Goal: Transaction & Acquisition: Download file/media

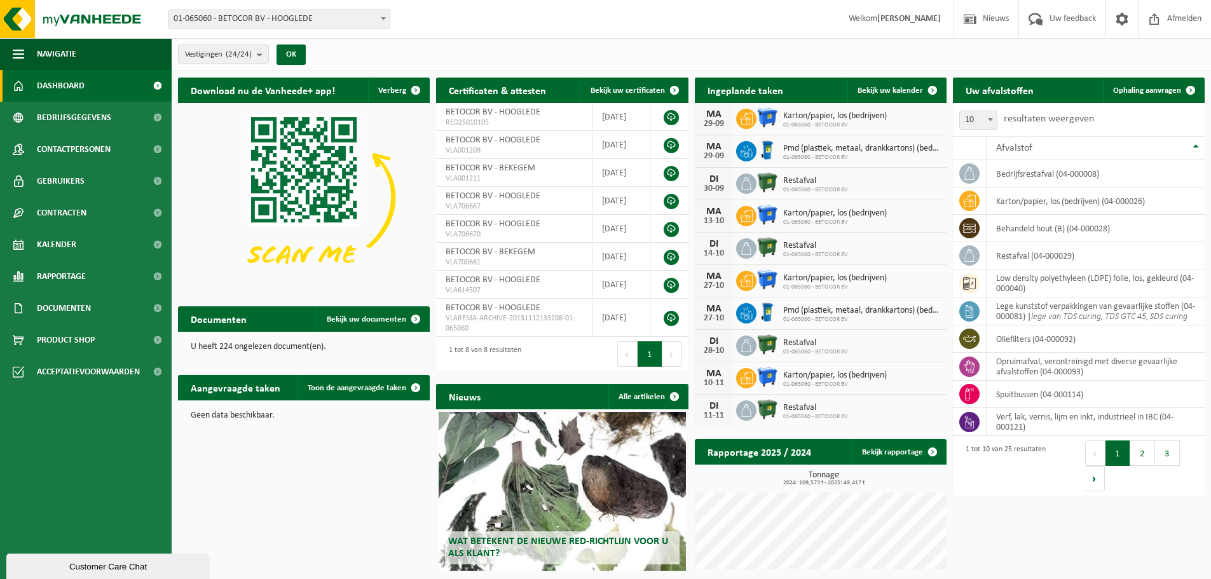
click at [1066, 548] on div "Download nu de Vanheede+ app! Verberg Certificaten & attesten Bekijk uw certifi…" at bounding box center [691, 381] width 1033 height 621
click at [902, 93] on span "Bekijk uw kalender" at bounding box center [890, 90] width 65 height 8
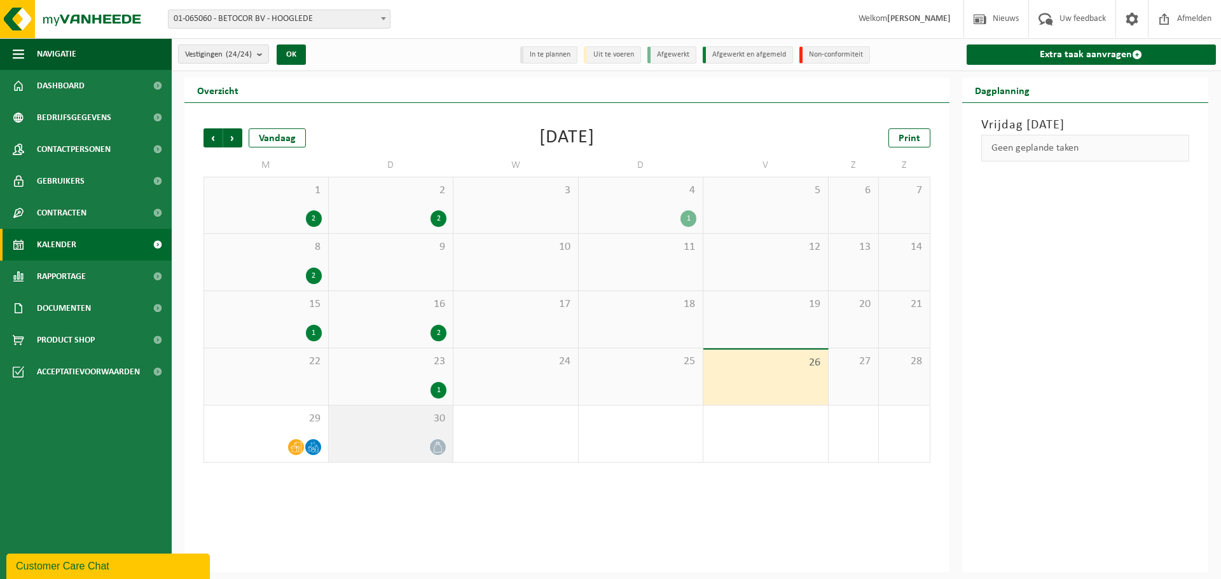
click at [434, 447] on icon at bounding box center [438, 447] width 8 height 11
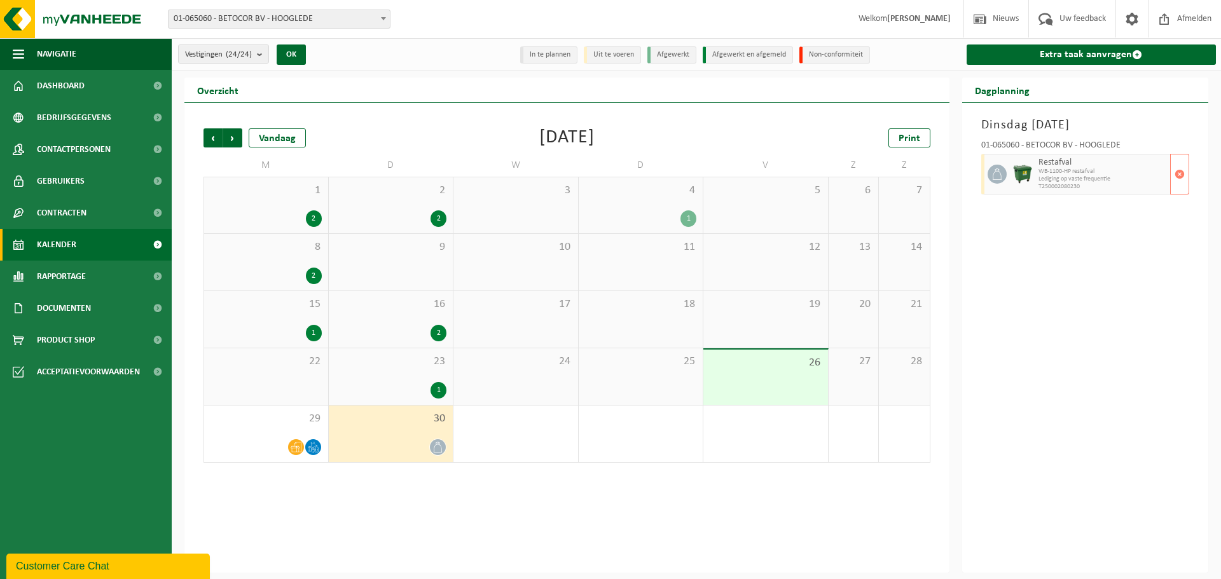
click at [1075, 174] on span "WB-1100-HP restafval" at bounding box center [1102, 172] width 129 height 8
click at [238, 141] on span "Volgende" at bounding box center [232, 137] width 19 height 19
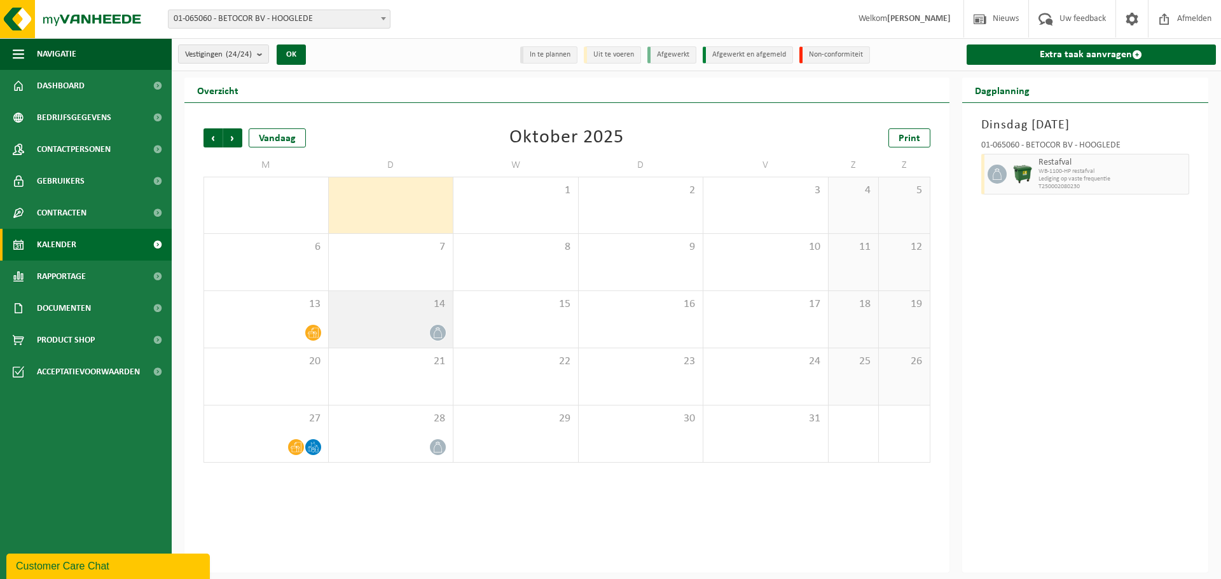
click at [436, 331] on icon at bounding box center [437, 332] width 11 height 11
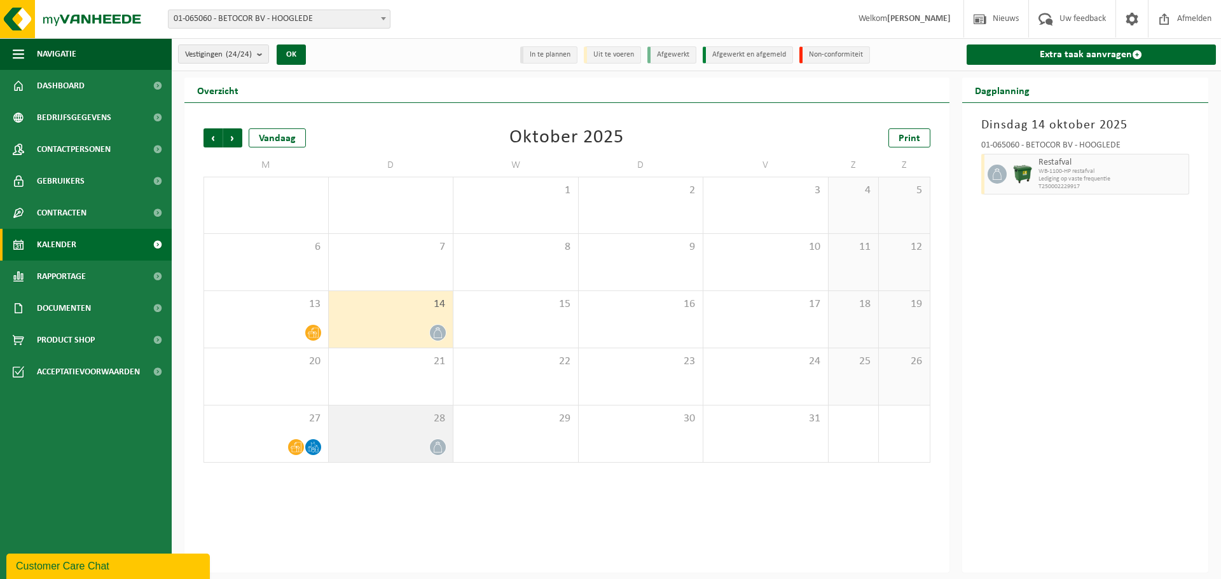
click at [437, 446] on icon at bounding box center [437, 447] width 11 height 11
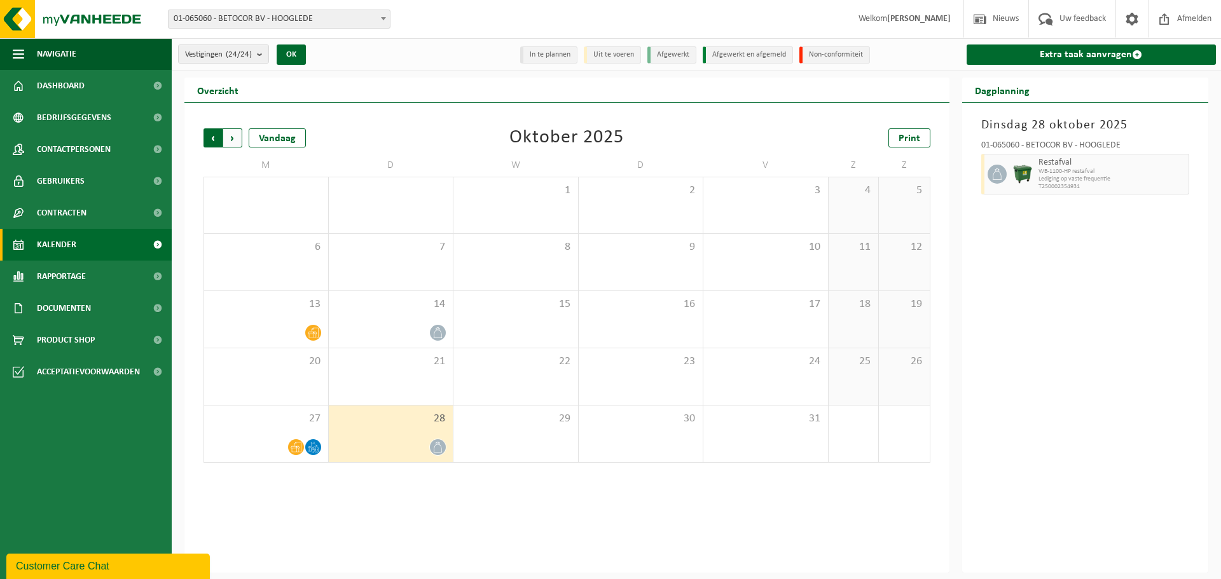
click at [237, 139] on span "Volgende" at bounding box center [232, 137] width 19 height 19
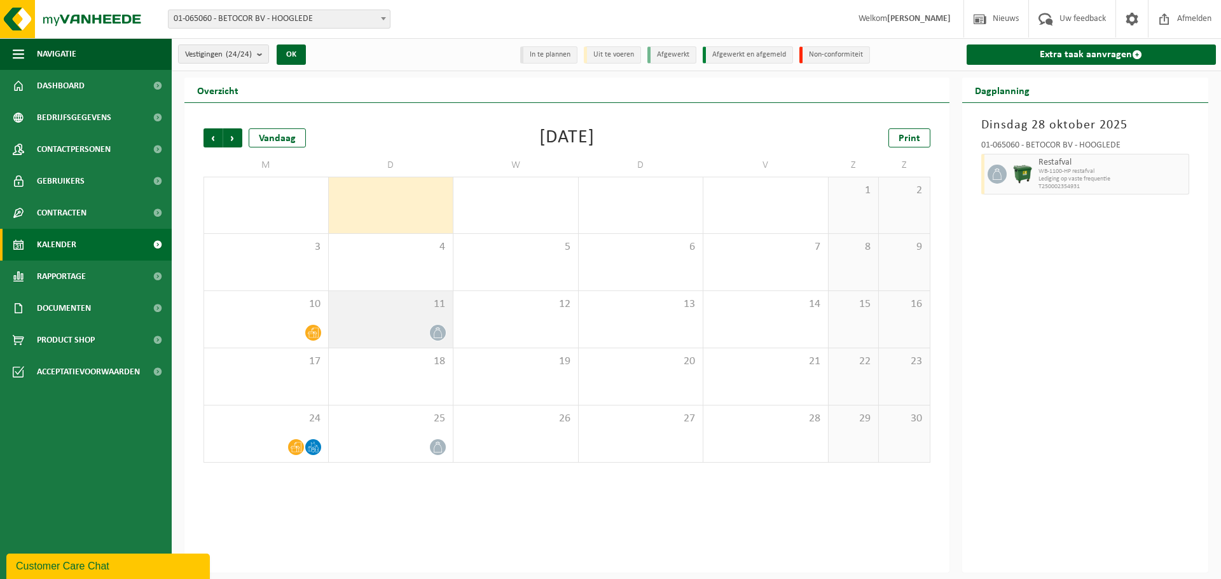
click at [443, 333] on icon at bounding box center [437, 332] width 11 height 11
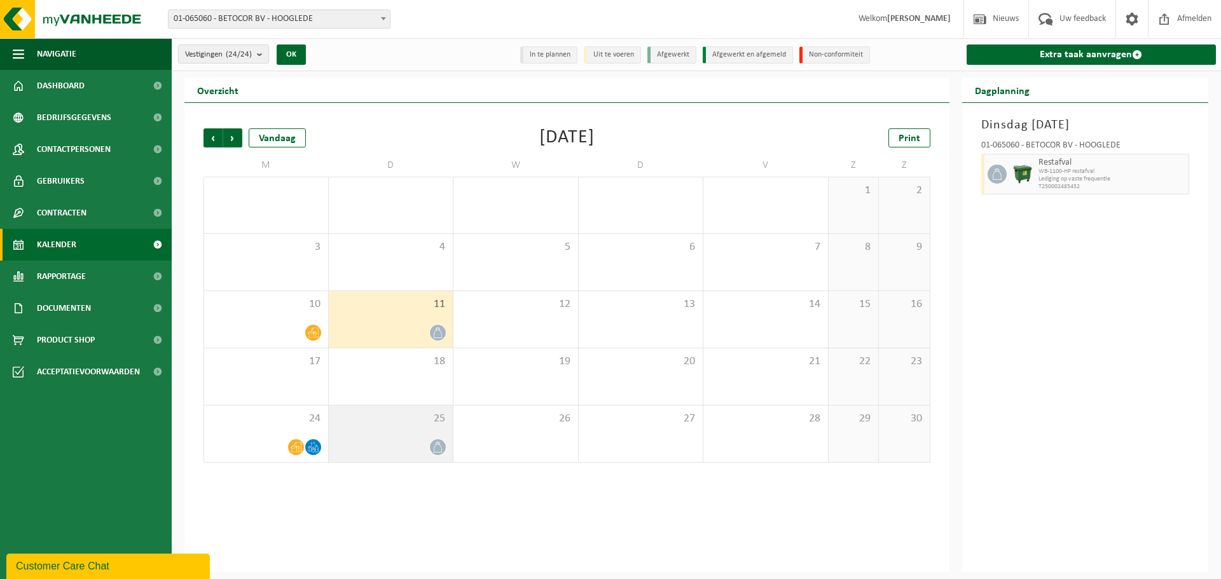
click at [437, 450] on icon at bounding box center [437, 447] width 11 height 11
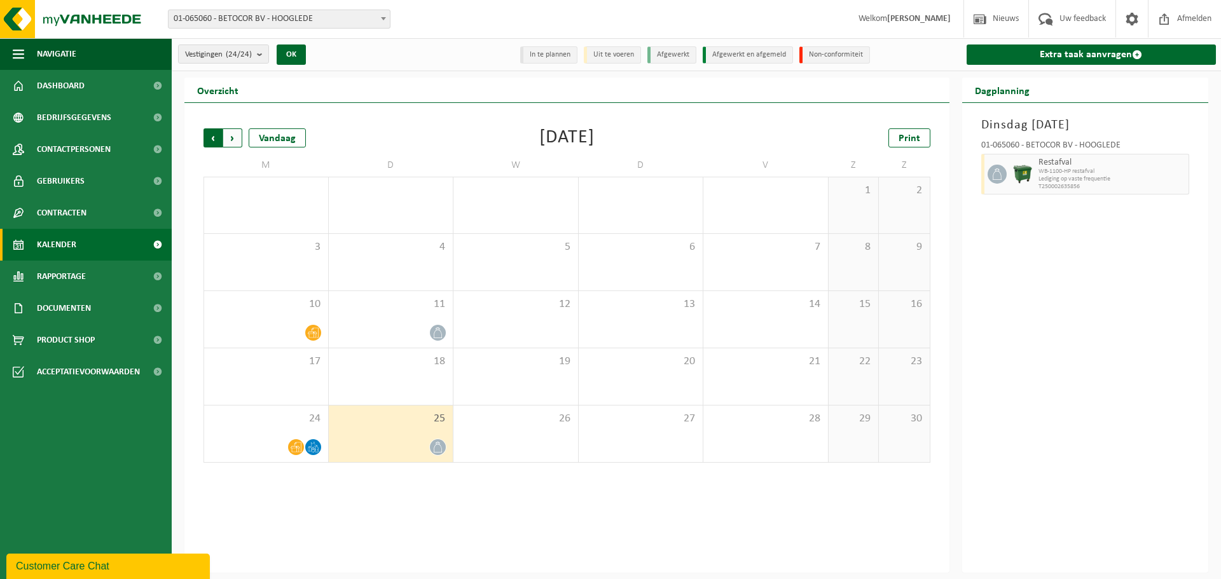
click at [232, 128] on div "Vorige Volgende Vandaag November 2025 Print M D W D V Z Z 27 28 29 30 31 1 2 3 …" at bounding box center [567, 296] width 740 height 360
click at [232, 135] on span "Volgende" at bounding box center [232, 137] width 19 height 19
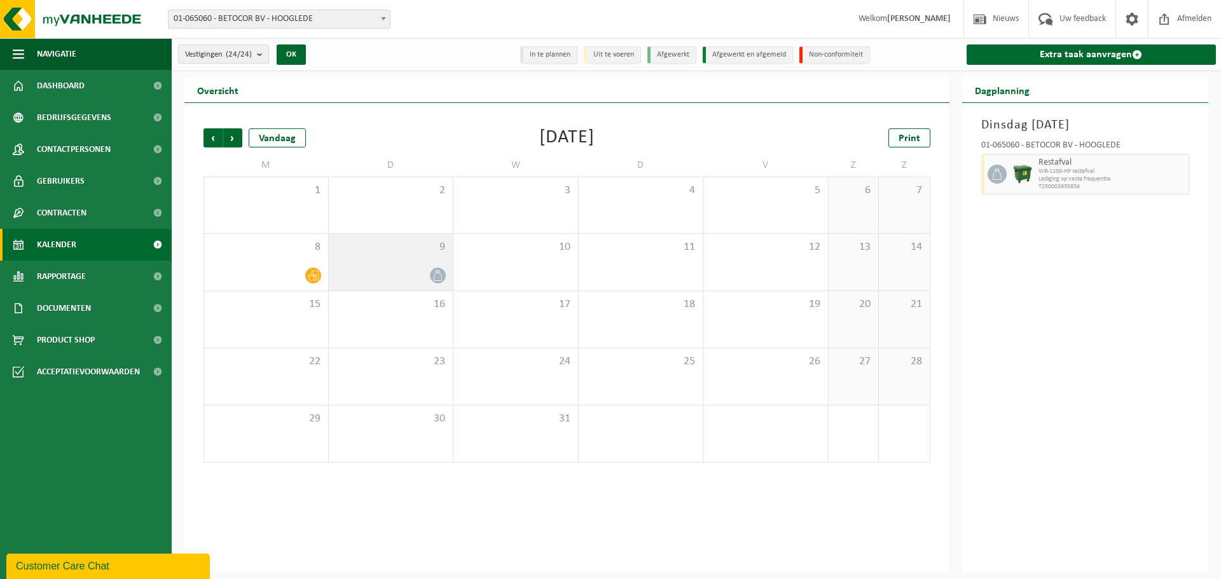
click at [439, 273] on icon at bounding box center [437, 275] width 11 height 11
click at [208, 135] on span "Vorige" at bounding box center [212, 137] width 19 height 19
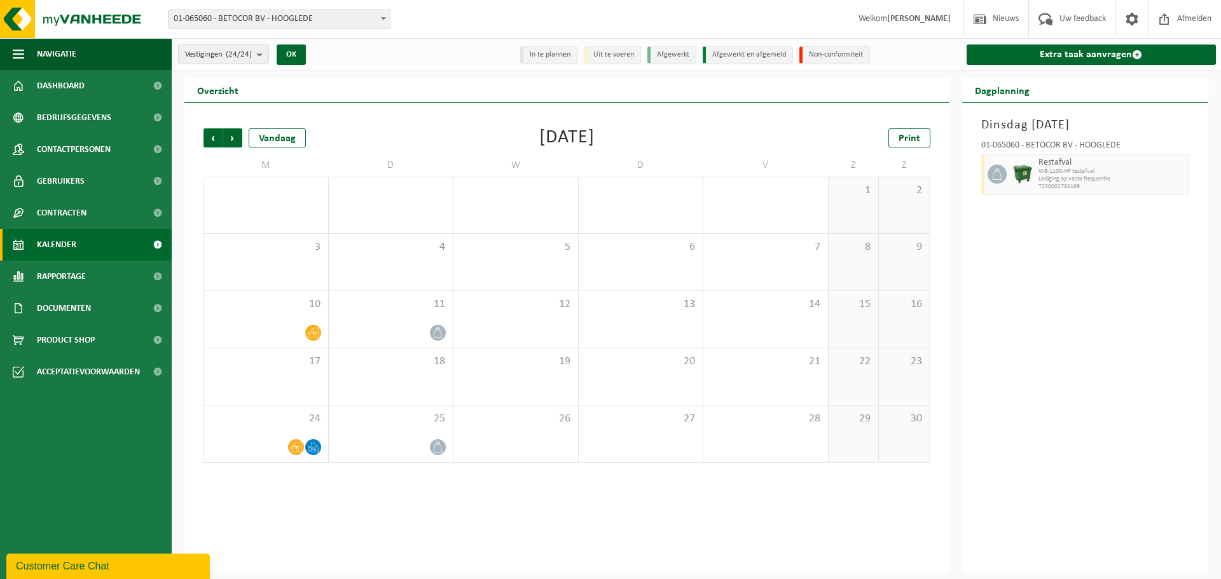
click at [208, 135] on span "Vorige" at bounding box center [212, 137] width 19 height 19
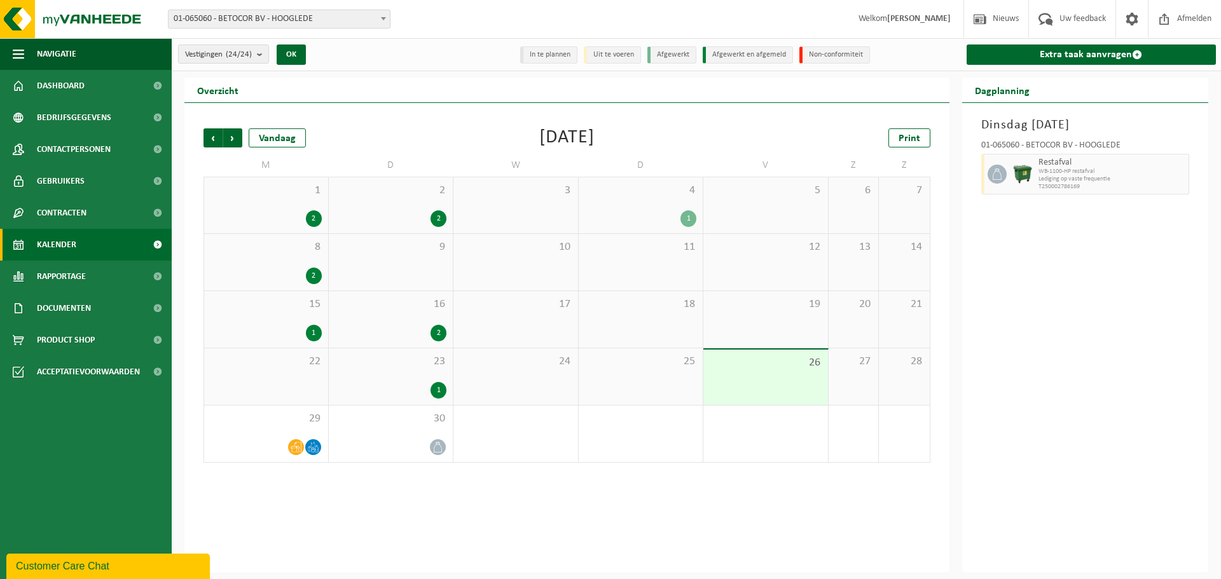
click at [208, 135] on span "Vorige" at bounding box center [212, 137] width 19 height 19
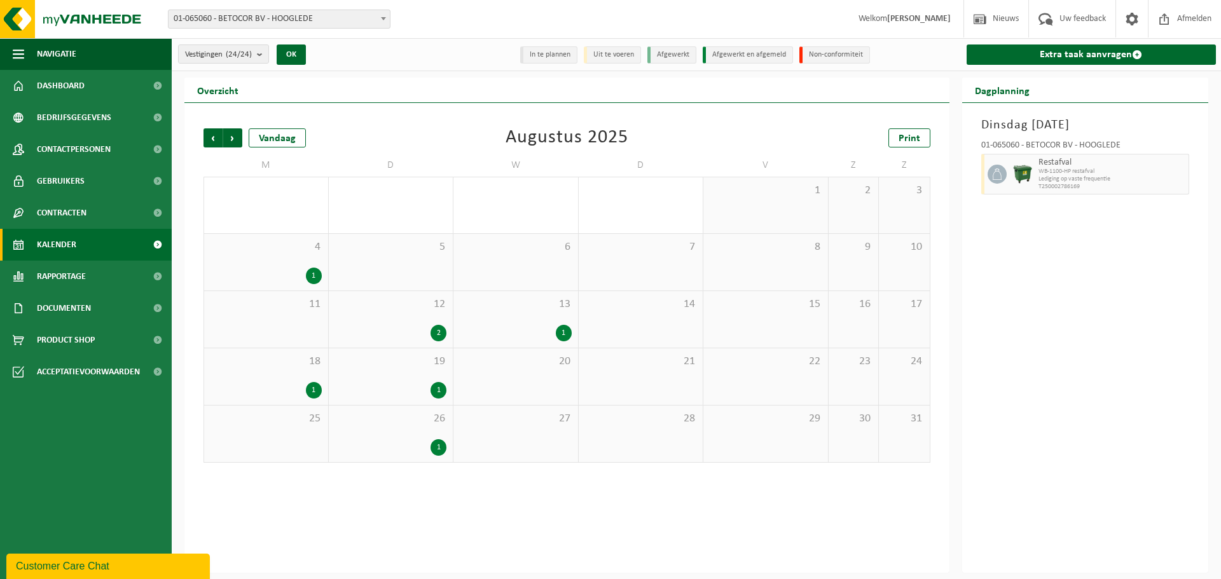
click at [208, 135] on span "Vorige" at bounding box center [212, 137] width 19 height 19
click at [439, 329] on div "2" at bounding box center [438, 333] width 16 height 17
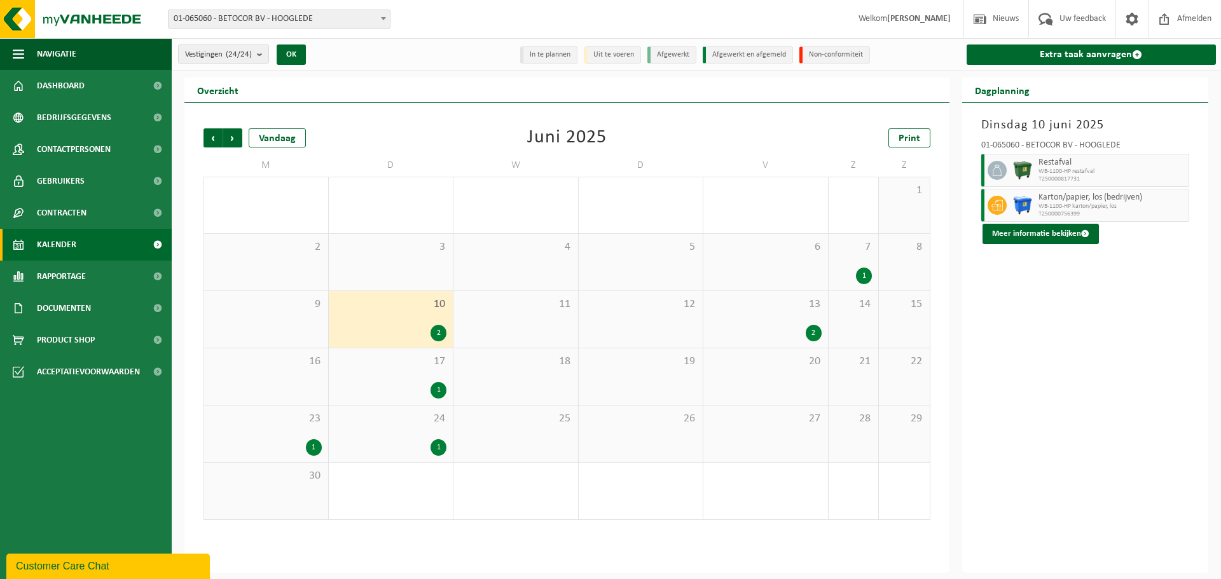
click at [434, 446] on div "1" at bounding box center [438, 447] width 16 height 17
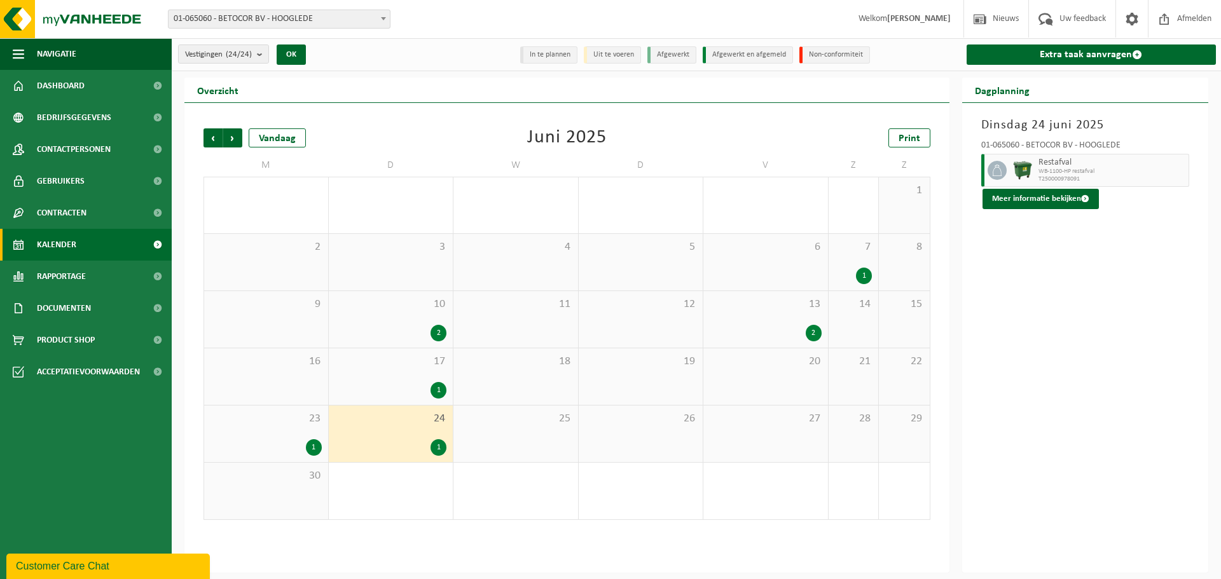
click at [1055, 174] on span "WB-1100-HP restafval" at bounding box center [1112, 172] width 148 height 8
click at [1056, 170] on span "WB-1100-HP restafval" at bounding box center [1112, 172] width 148 height 8
click at [441, 328] on div "2" at bounding box center [438, 333] width 16 height 17
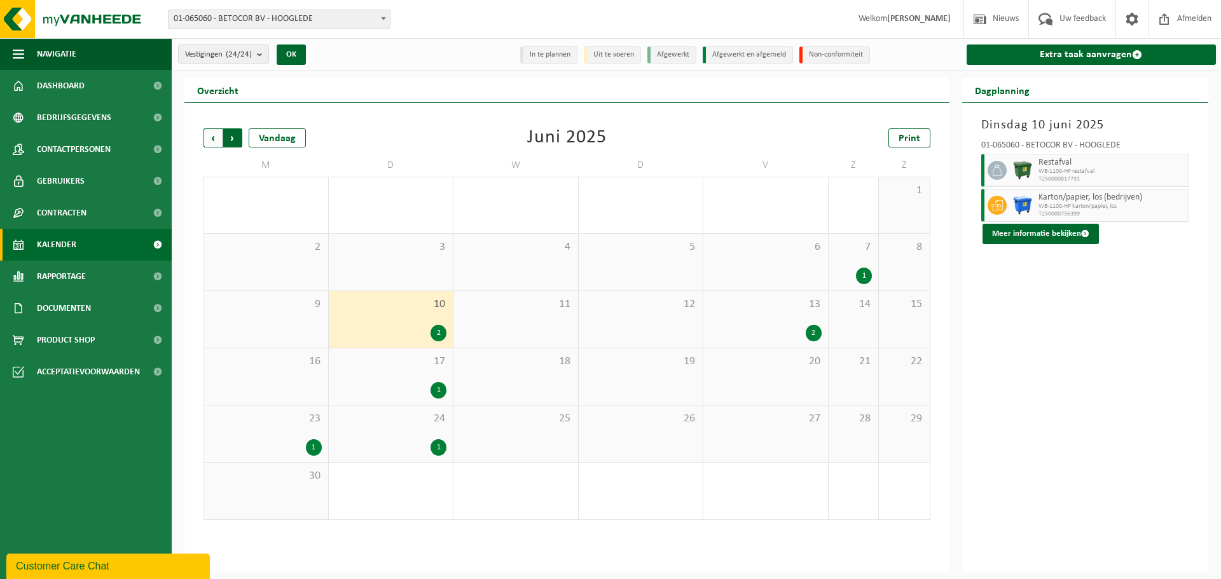
click at [219, 140] on span "Vorige" at bounding box center [212, 137] width 19 height 19
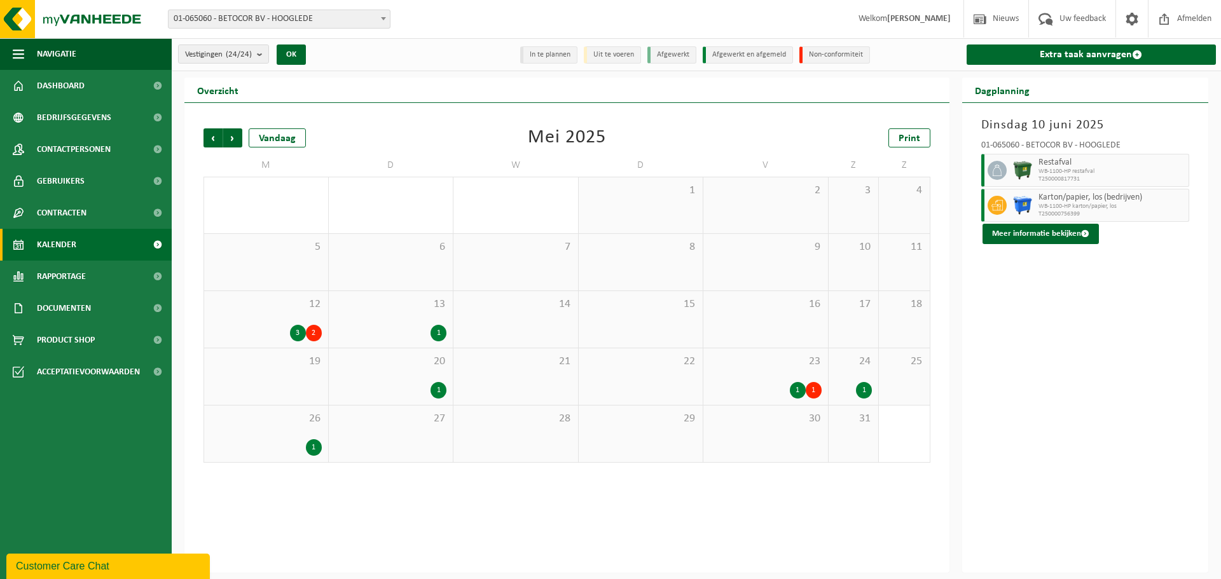
click at [437, 331] on div "1" at bounding box center [438, 333] width 16 height 17
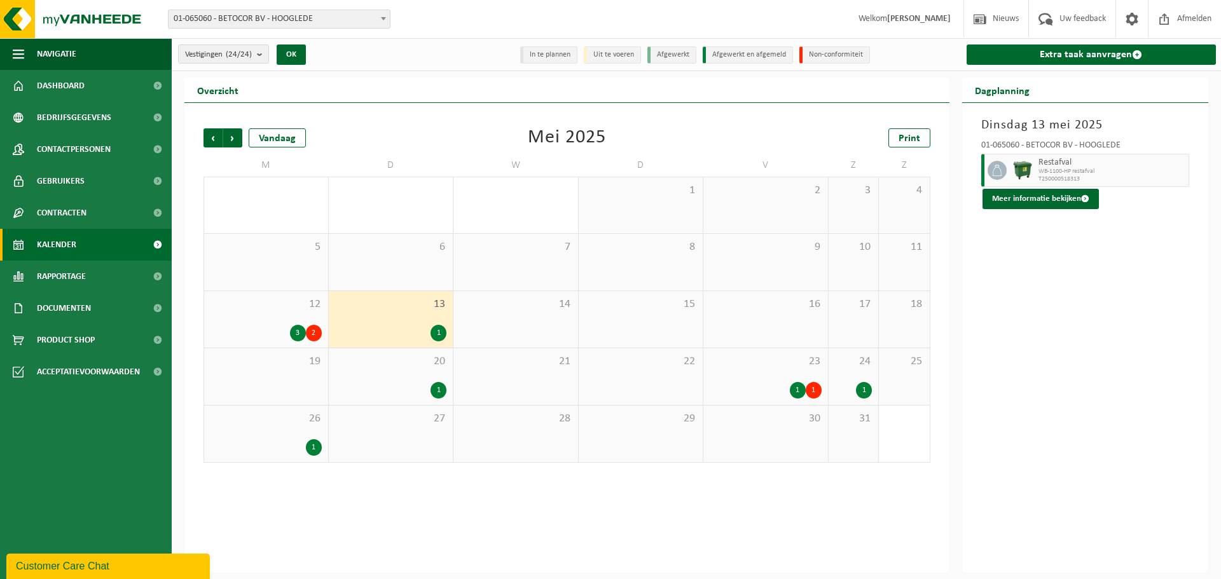
click at [434, 392] on div "1" at bounding box center [438, 390] width 16 height 17
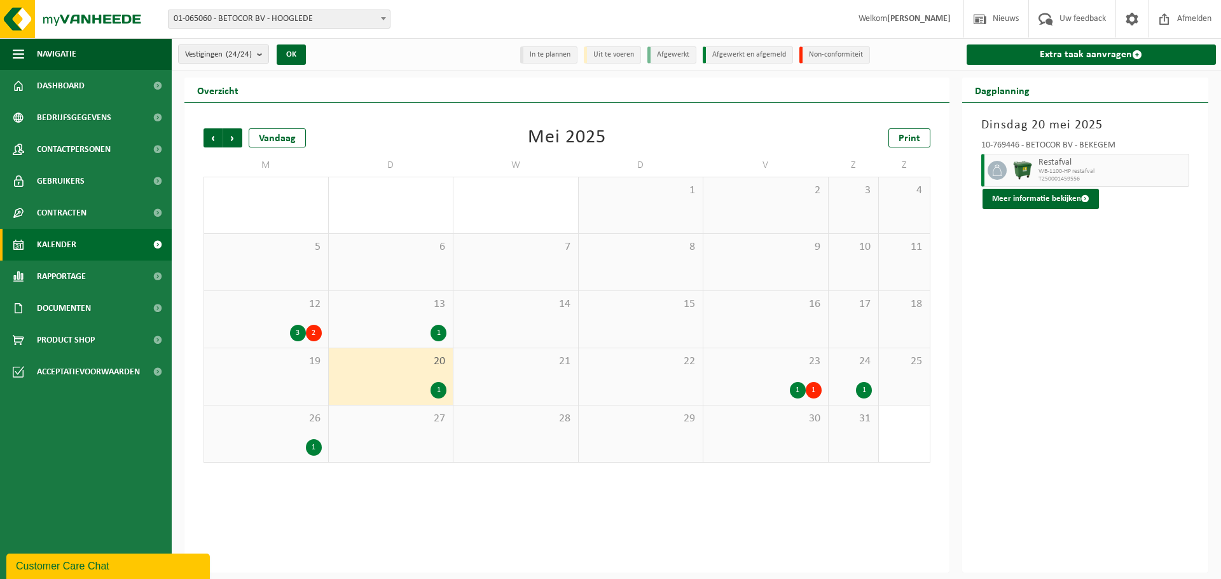
click at [436, 331] on div "1" at bounding box center [438, 333] width 16 height 17
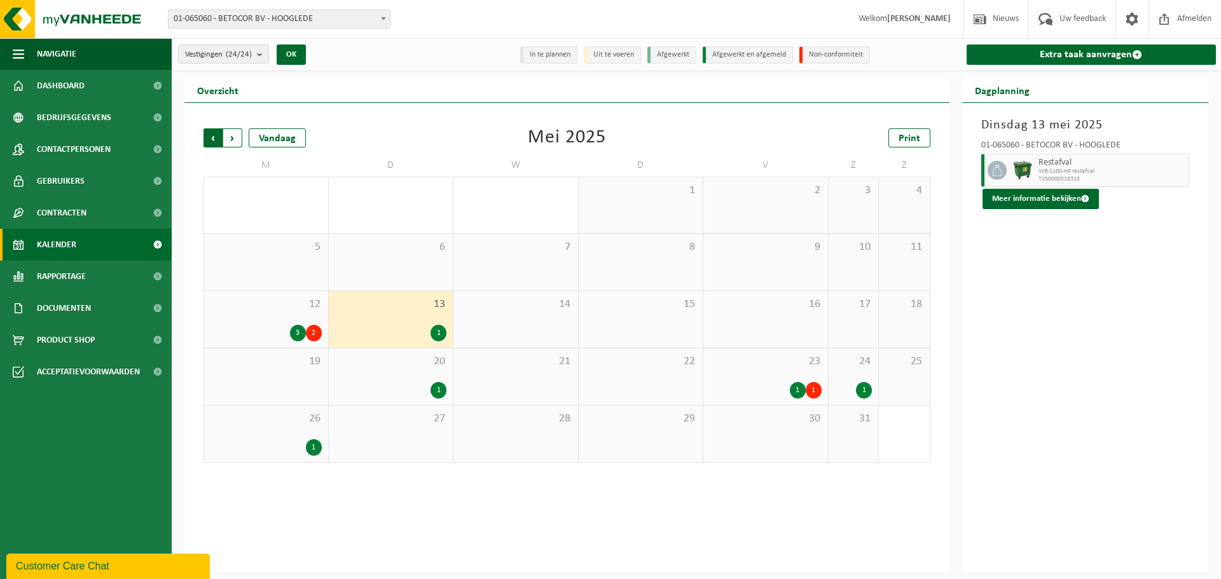
click at [223, 144] on span "Volgende" at bounding box center [232, 137] width 19 height 19
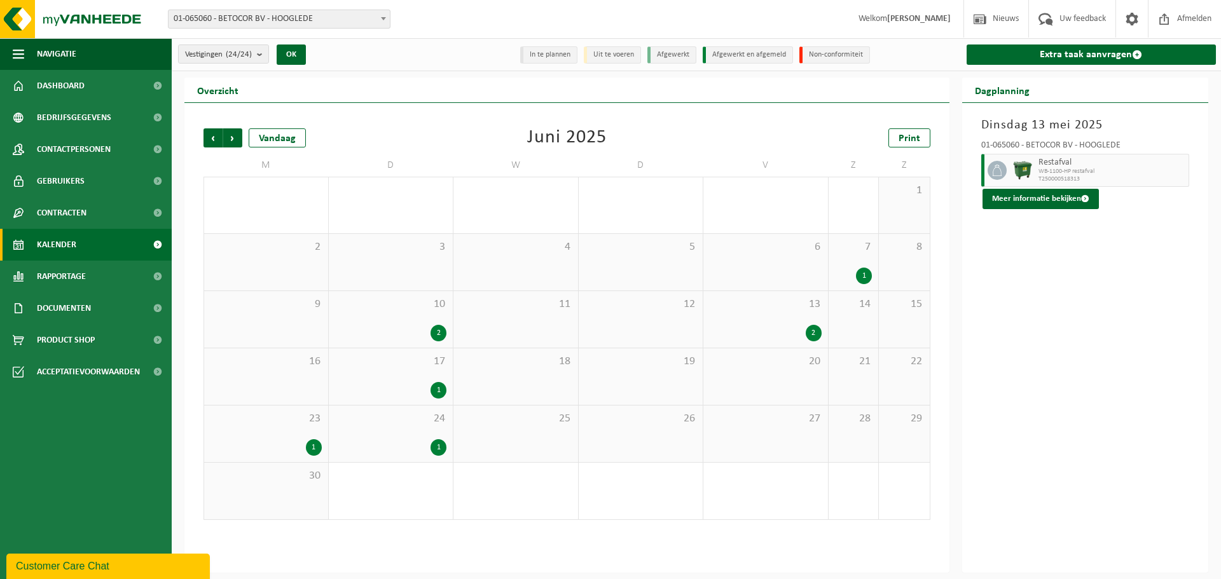
click at [435, 330] on div "2" at bounding box center [438, 333] width 16 height 17
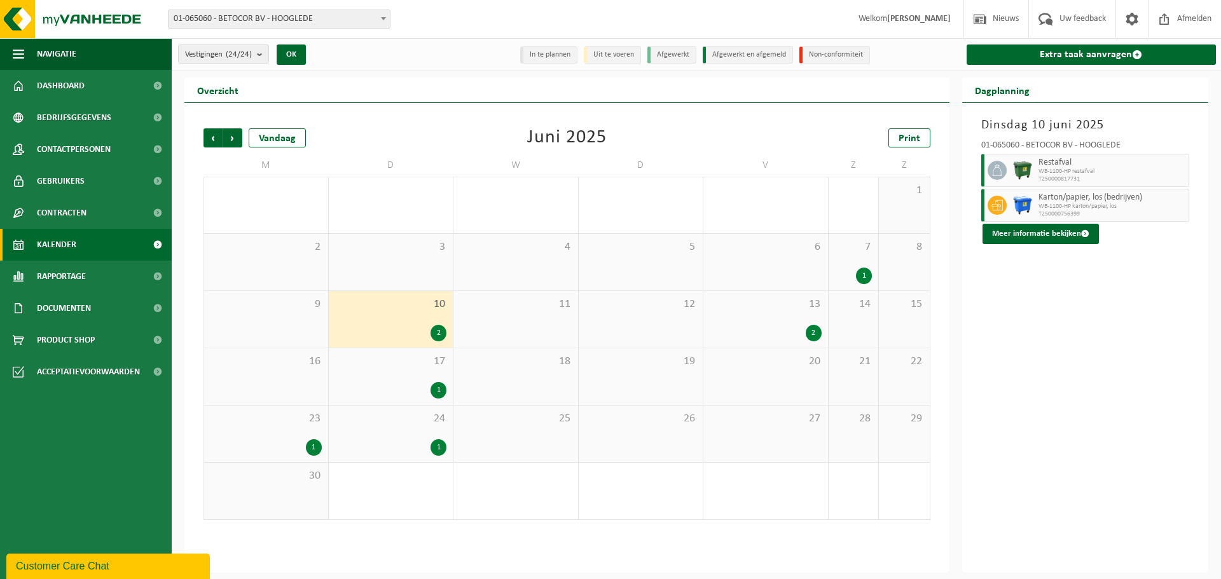
click at [439, 396] on div "1" at bounding box center [438, 390] width 16 height 17
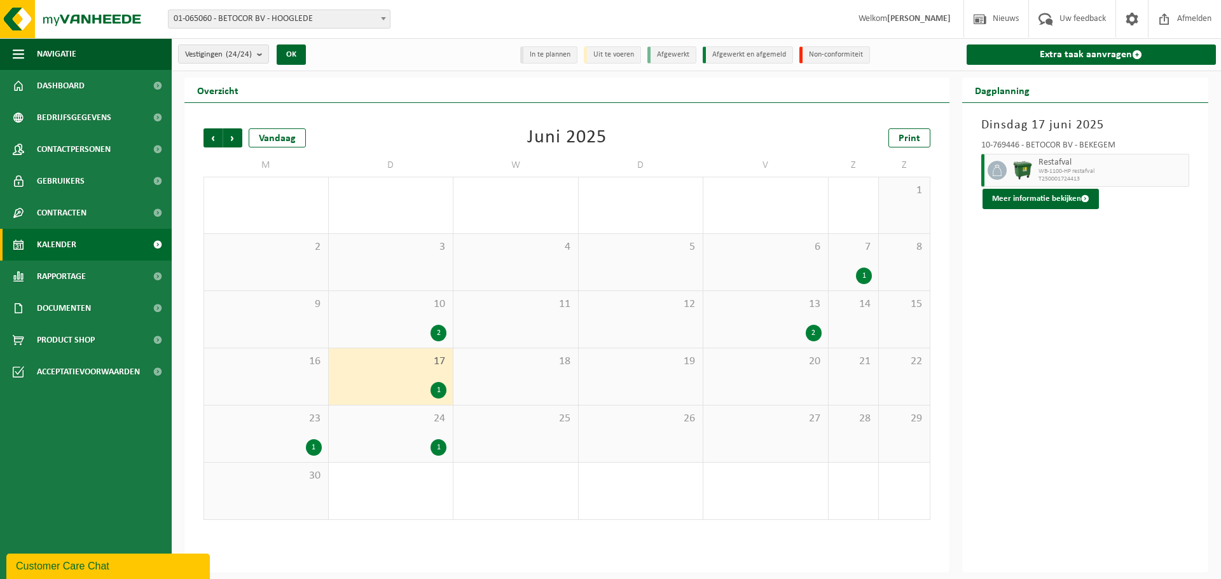
click at [439, 444] on div "1" at bounding box center [438, 447] width 16 height 17
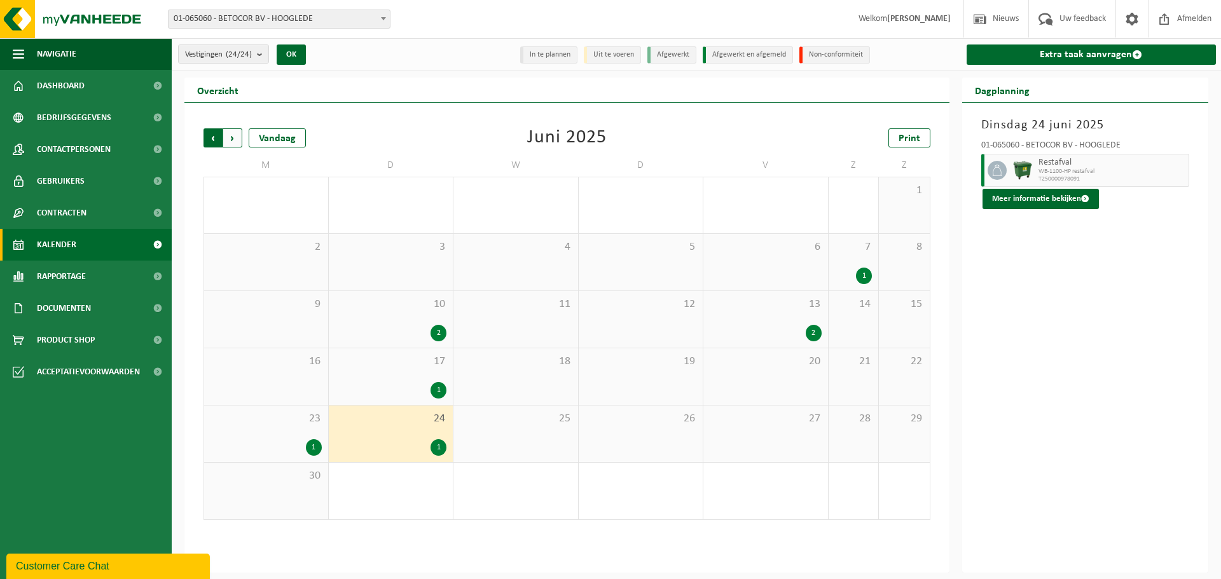
click at [238, 141] on span "Volgende" at bounding box center [232, 137] width 19 height 19
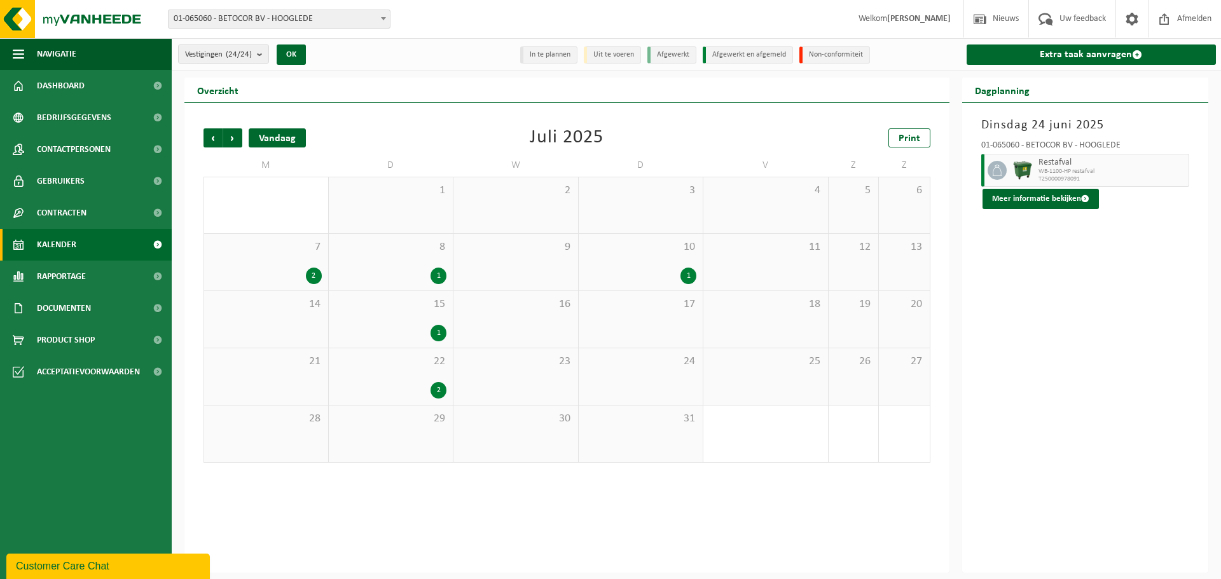
click at [286, 136] on div "Vandaag" at bounding box center [277, 137] width 57 height 19
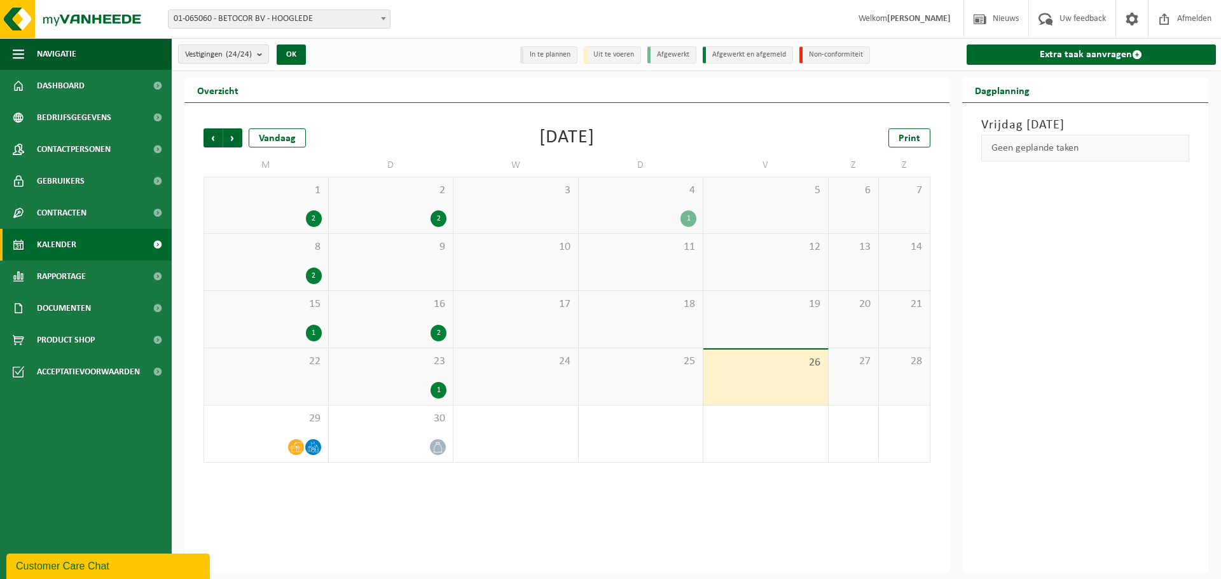
click at [1008, 305] on div "Vrijdag 26 september 2025 Geen geplande taken" at bounding box center [1085, 338] width 247 height 470
click at [215, 141] on span "Vorige" at bounding box center [212, 137] width 19 height 19
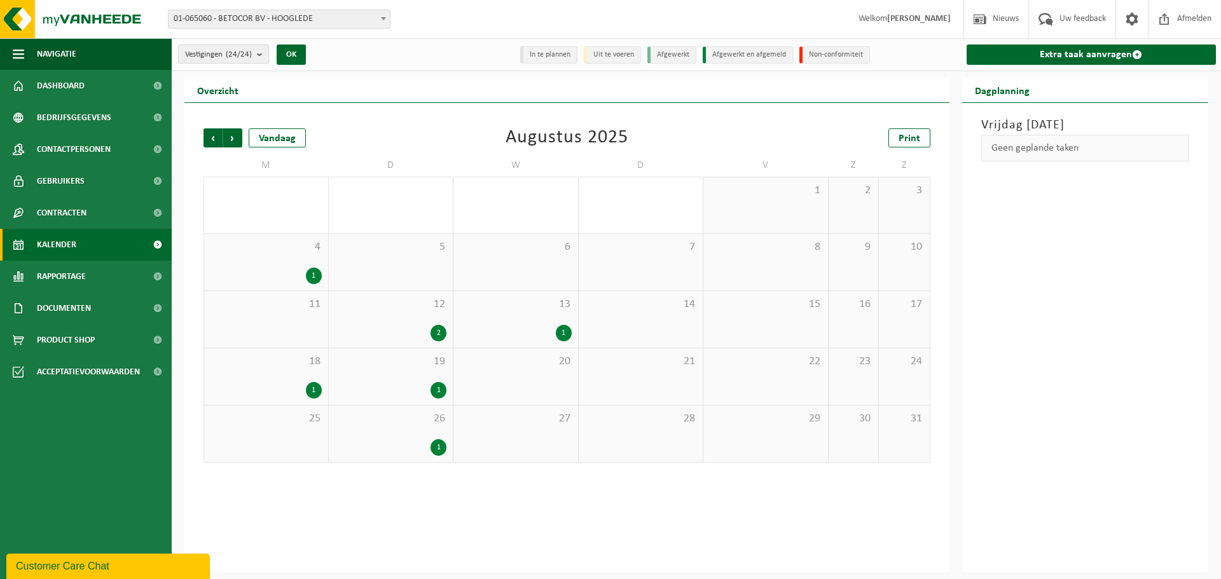
click at [215, 141] on span "Vorige" at bounding box center [212, 137] width 19 height 19
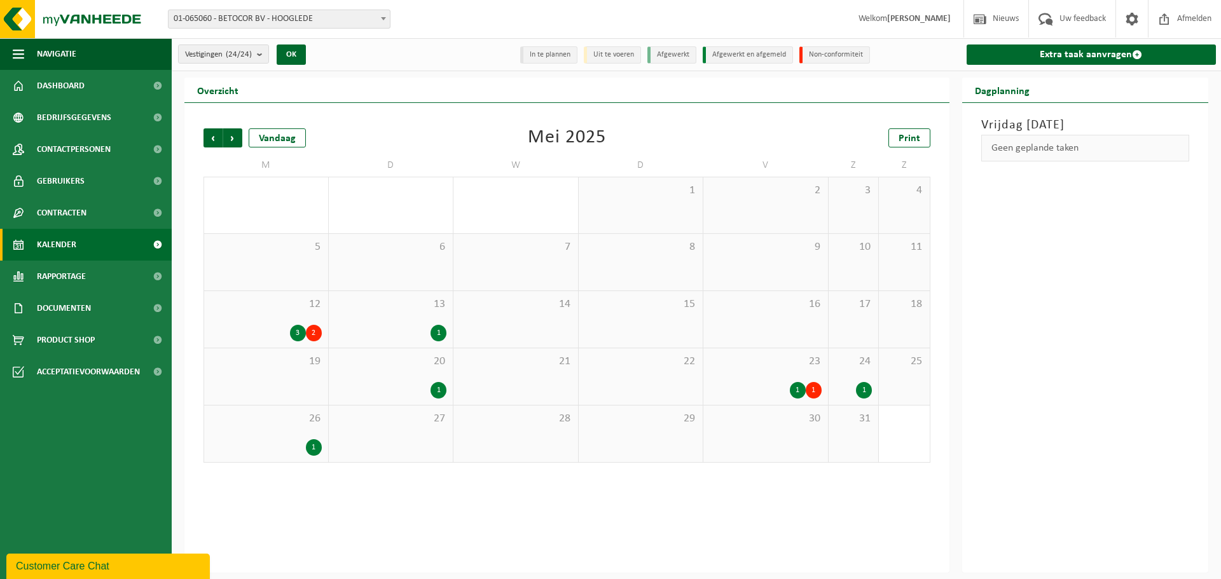
click at [317, 331] on div "2" at bounding box center [314, 333] width 16 height 17
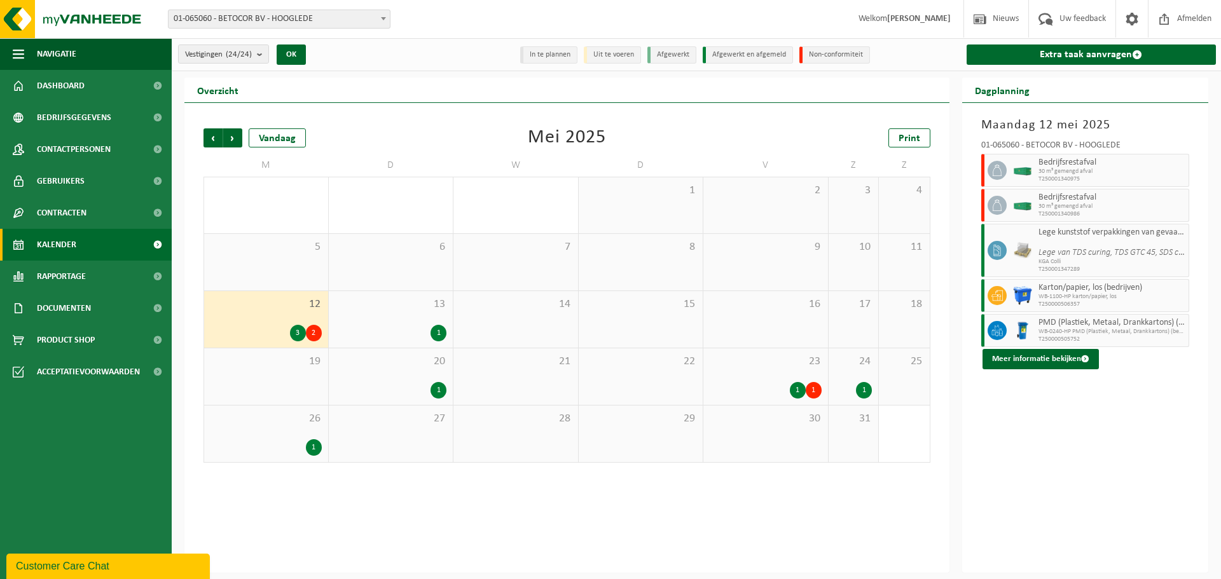
click at [1035, 168] on div "Bedrijfsrestafval 30 m³ gemengd afval T250001340975" at bounding box center [1112, 170] width 155 height 33
click at [982, 171] on div at bounding box center [995, 170] width 29 height 33
click at [813, 390] on div "1" at bounding box center [814, 390] width 16 height 17
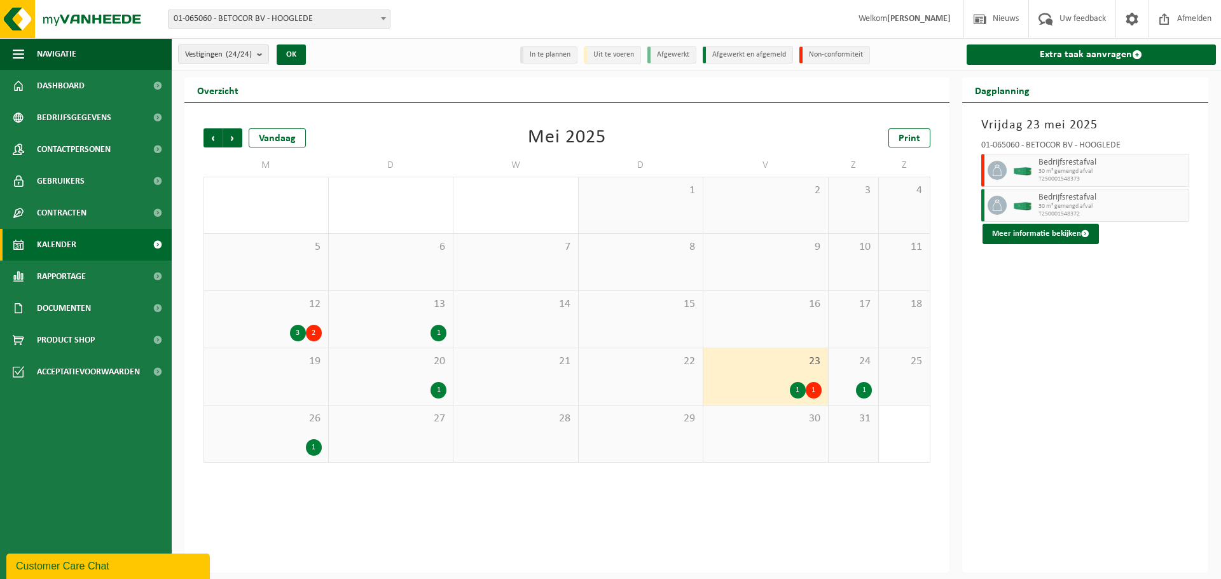
click at [1068, 352] on div "Vrijdag 23 mei 2025 01-065060 - BETOCOR BV - HOOGLEDE Bedrijfsrestafval 30 m³ g…" at bounding box center [1085, 338] width 247 height 470
click at [413, 120] on div "Vorige Volgende Vandaag Mei 2025 Print M D W D V Z Z 28 2 29 1 30 1 2 3 4 5 6 7…" at bounding box center [567, 296] width 740 height 360
click at [34, 112] on link "Bedrijfsgegevens" at bounding box center [86, 118] width 172 height 32
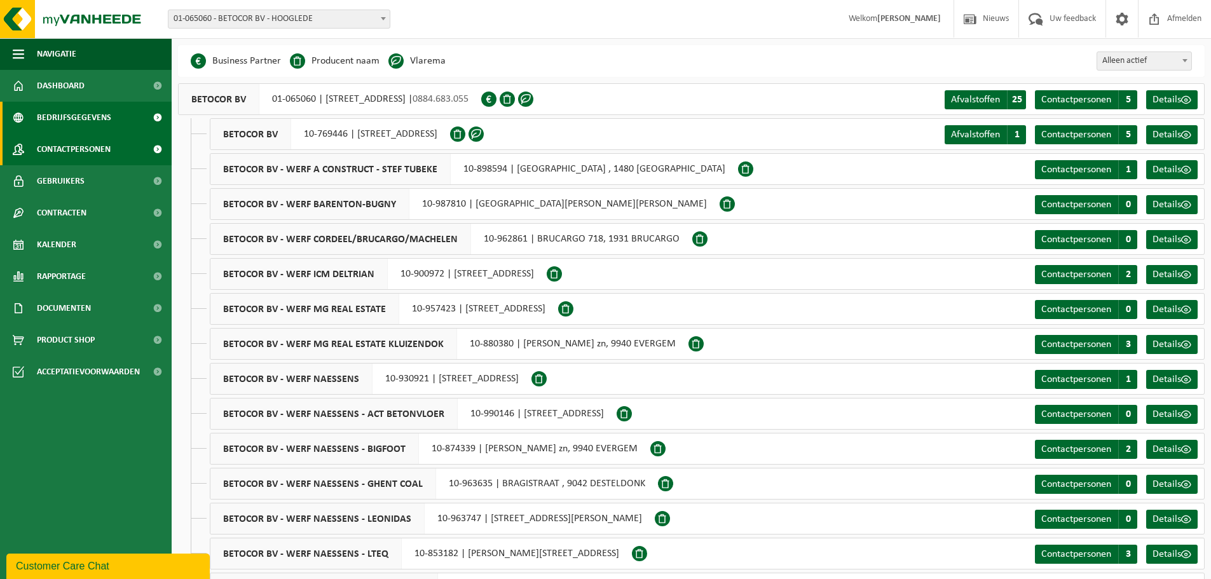
click at [97, 152] on span "Contactpersonen" at bounding box center [74, 150] width 74 height 32
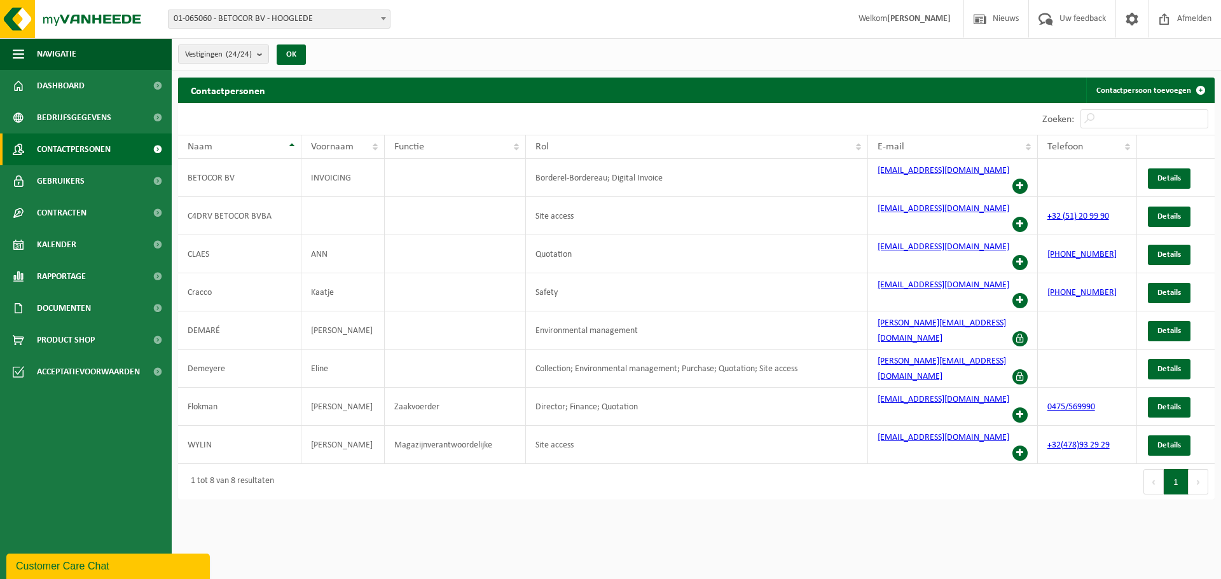
click at [490, 432] on html "Vestiging: 01-065060 - BETOCOR BV - HOOGLEDE 10-769446 - BETOCOR BV - BEKEGEM 1…" at bounding box center [610, 289] width 1221 height 579
click at [93, 282] on link "Rapportage" at bounding box center [86, 277] width 172 height 32
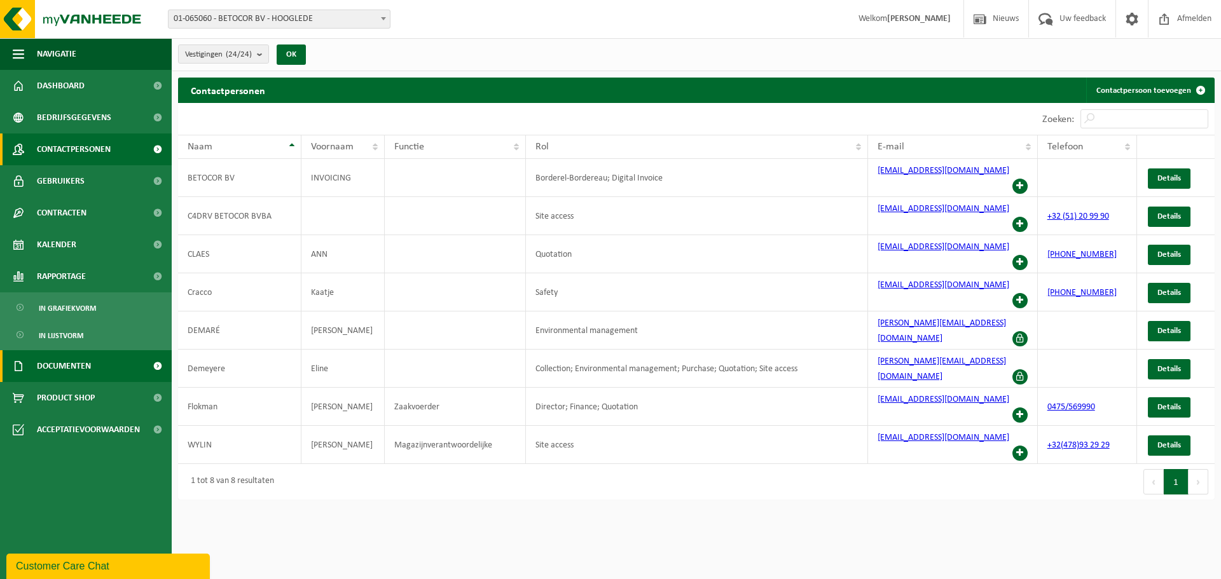
click at [91, 364] on span "Documenten" at bounding box center [64, 366] width 54 height 32
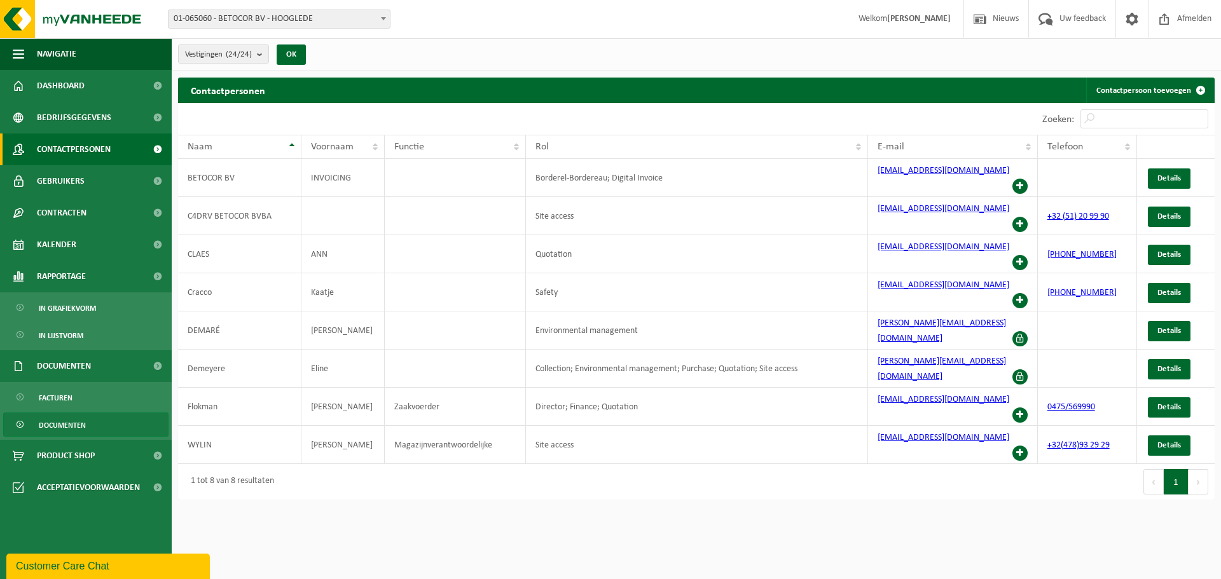
click at [83, 418] on span "Documenten" at bounding box center [62, 425] width 47 height 24
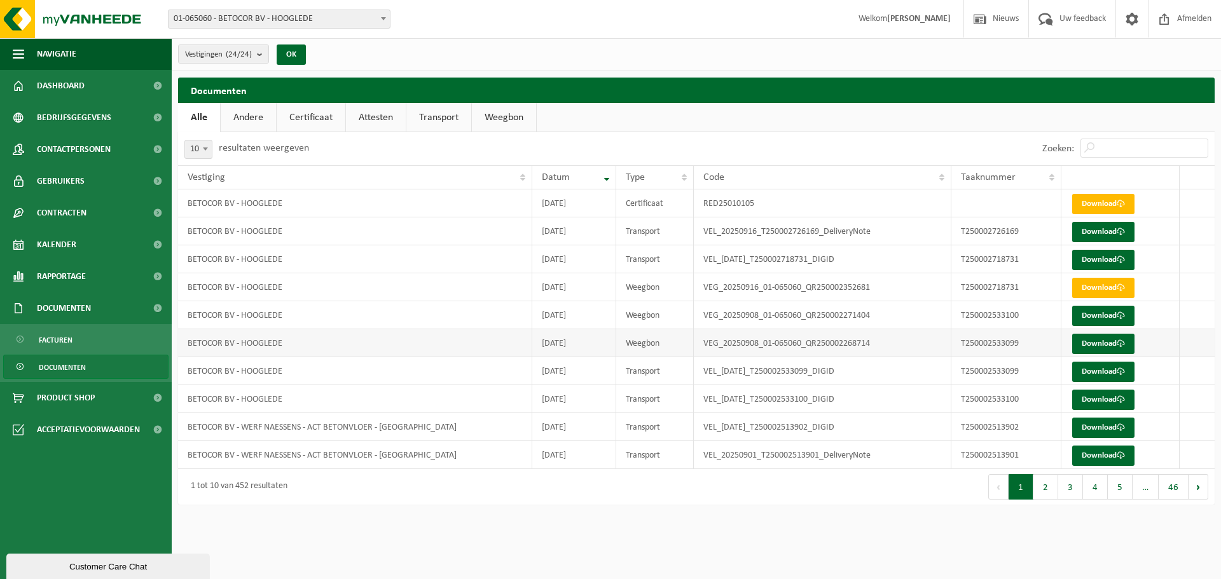
click at [667, 341] on td "Weegbon" at bounding box center [655, 343] width 78 height 28
click at [1112, 286] on link "Download" at bounding box center [1103, 288] width 62 height 20
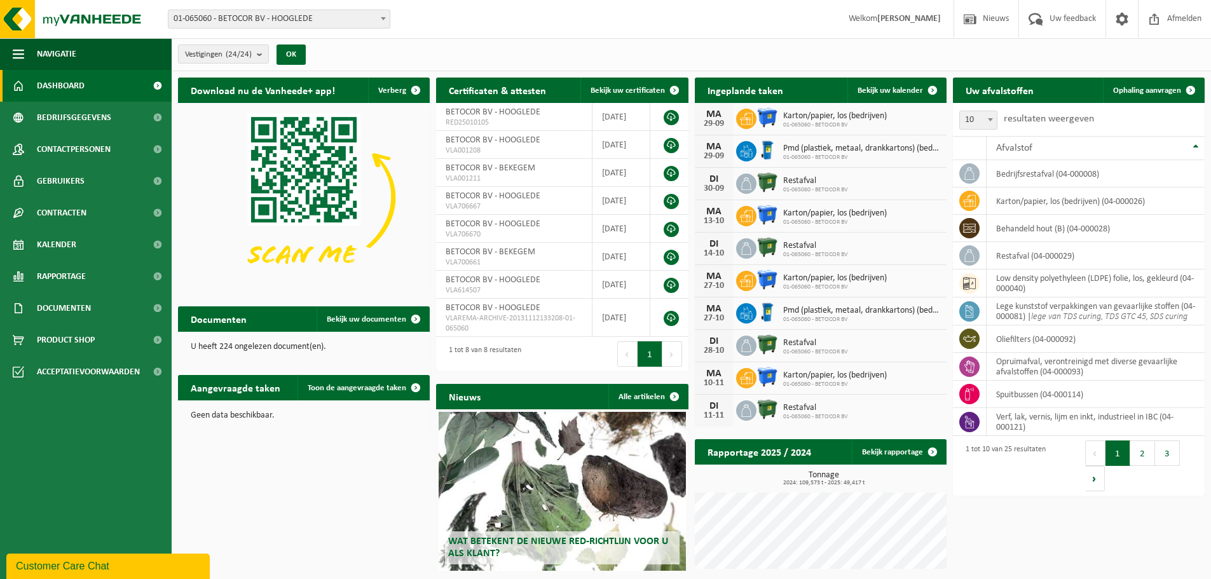
click at [287, 479] on div "Download nu de Vanheede+ app! Verberg Certificaten & attesten Bekijk uw certifi…" at bounding box center [691, 381] width 1033 height 621
